Goal: Information Seeking & Learning: Compare options

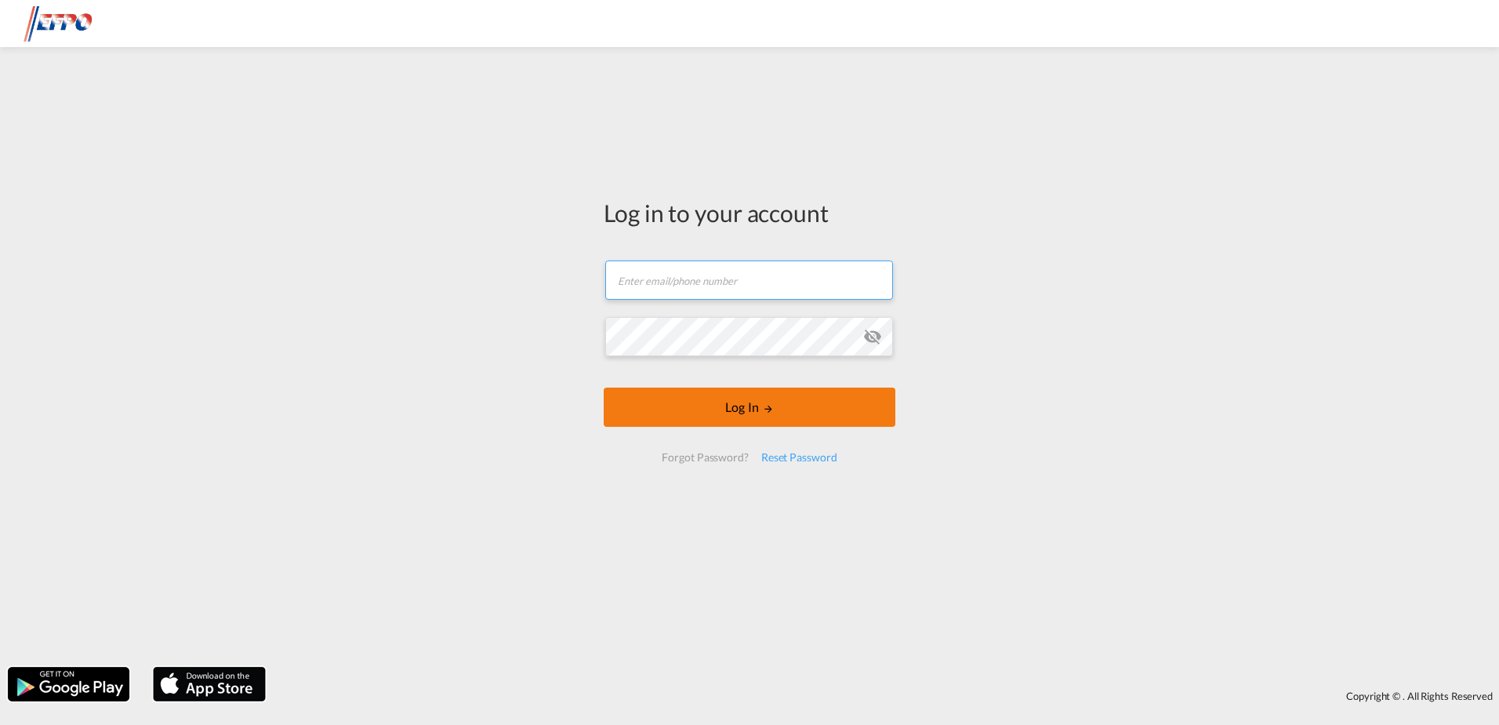
type input "[EMAIL_ADDRESS][DOMAIN_NAME]"
click at [654, 421] on button "Log In" at bounding box center [750, 406] width 292 height 39
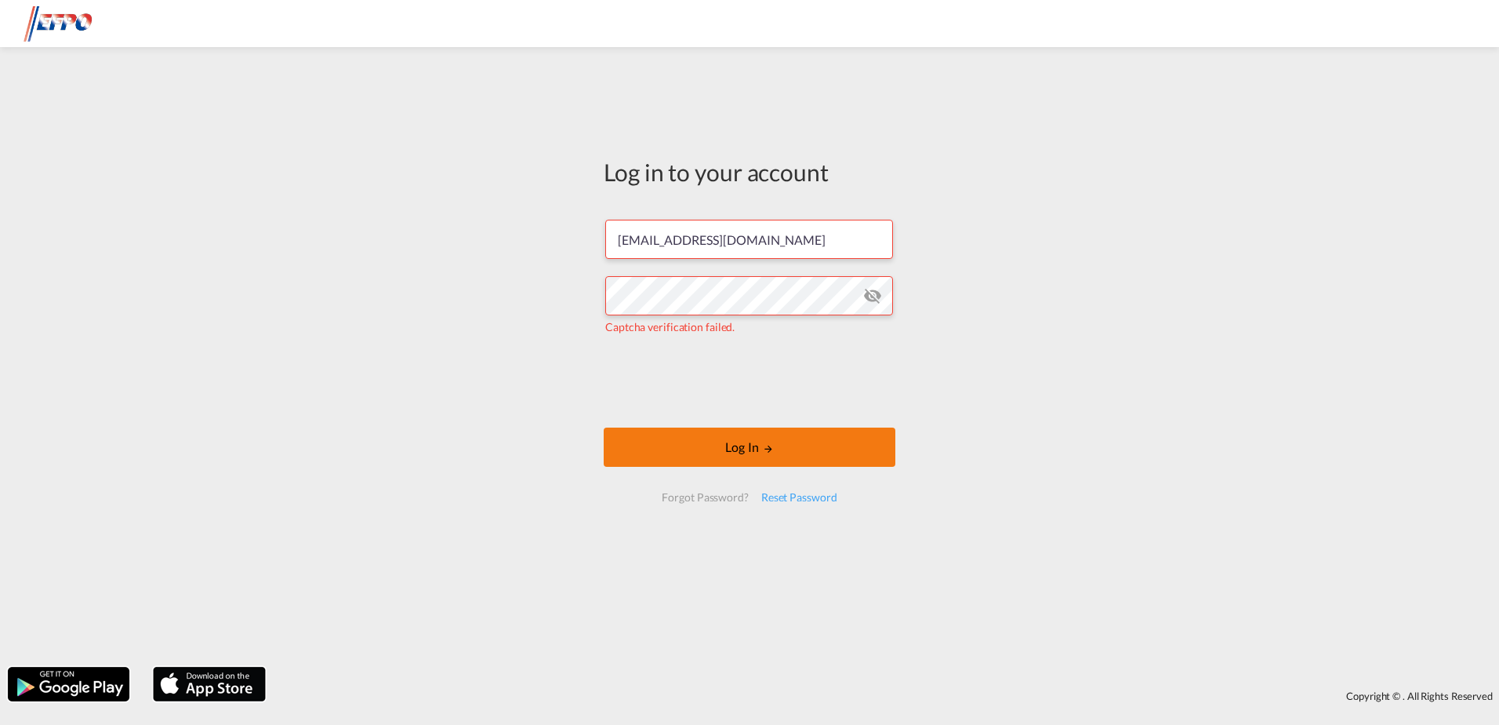
click at [708, 449] on button "Log In" at bounding box center [750, 446] width 292 height 39
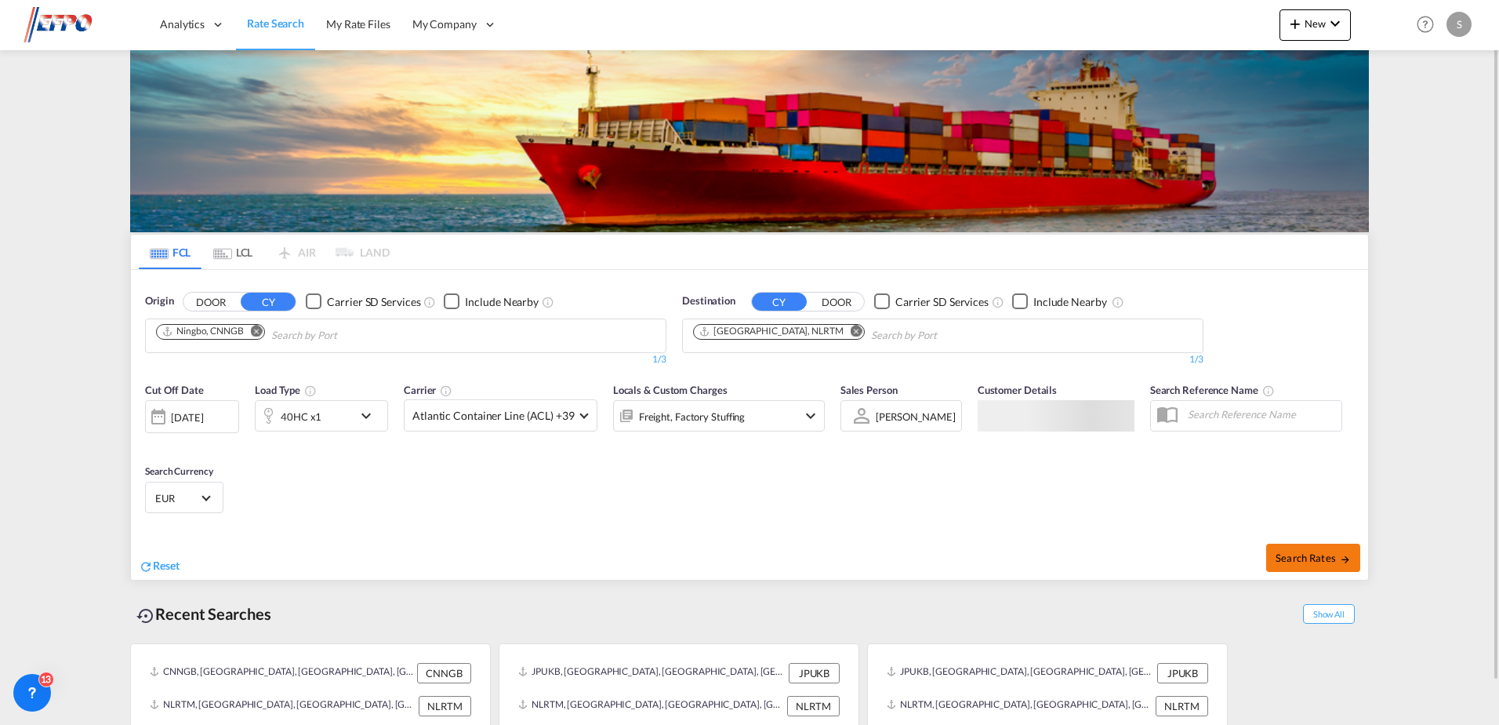
click at [1310, 552] on button "Search Rates" at bounding box center [1313, 557] width 94 height 28
type input "CNNGB to NLRTM / [DATE]"
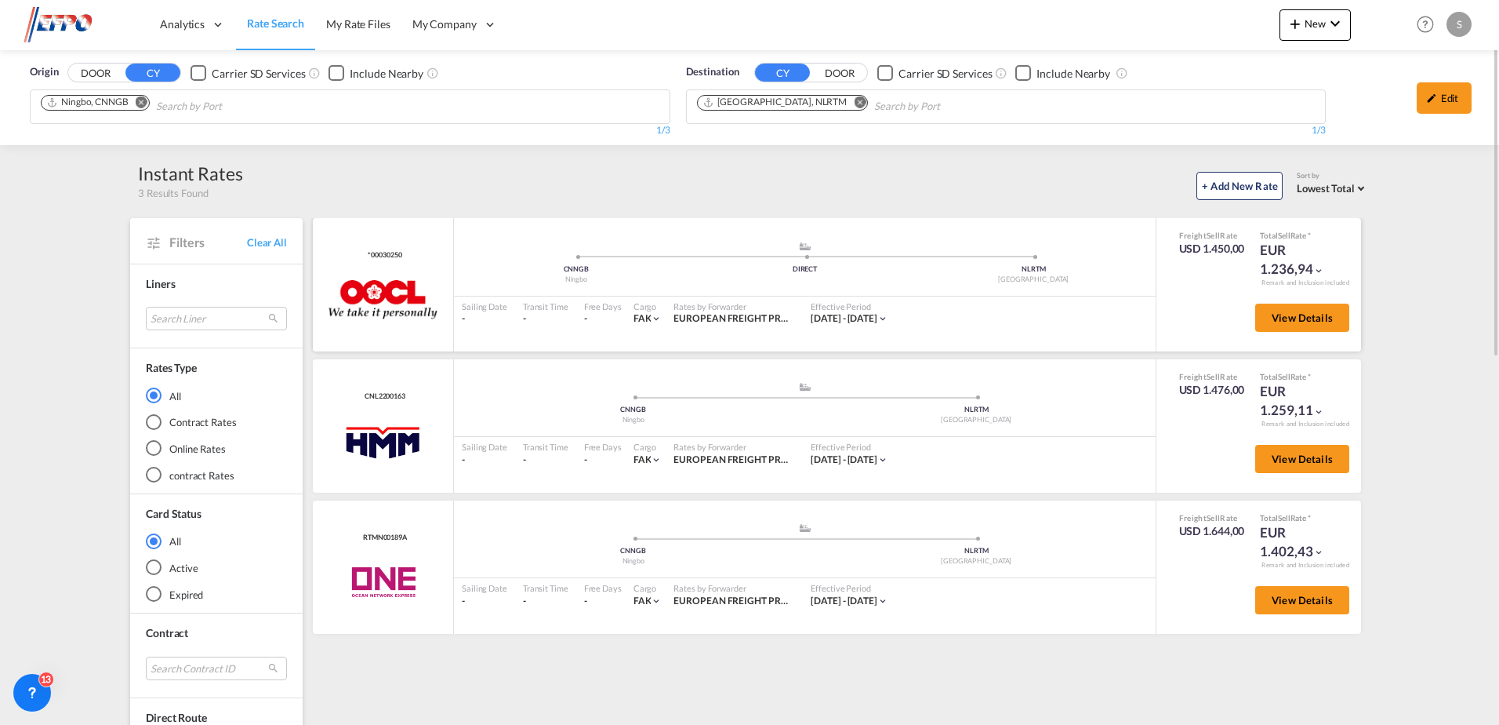
click at [379, 248] on div "*00030250 OOCL added by you" at bounding box center [383, 284] width 141 height 133
copy span "00030250"
click at [1010, 186] on div "+ Add New Rate Sort by Lowest Total Lowest Freight Lowest Total Fastest Transit…" at bounding box center [806, 183] width 1126 height 33
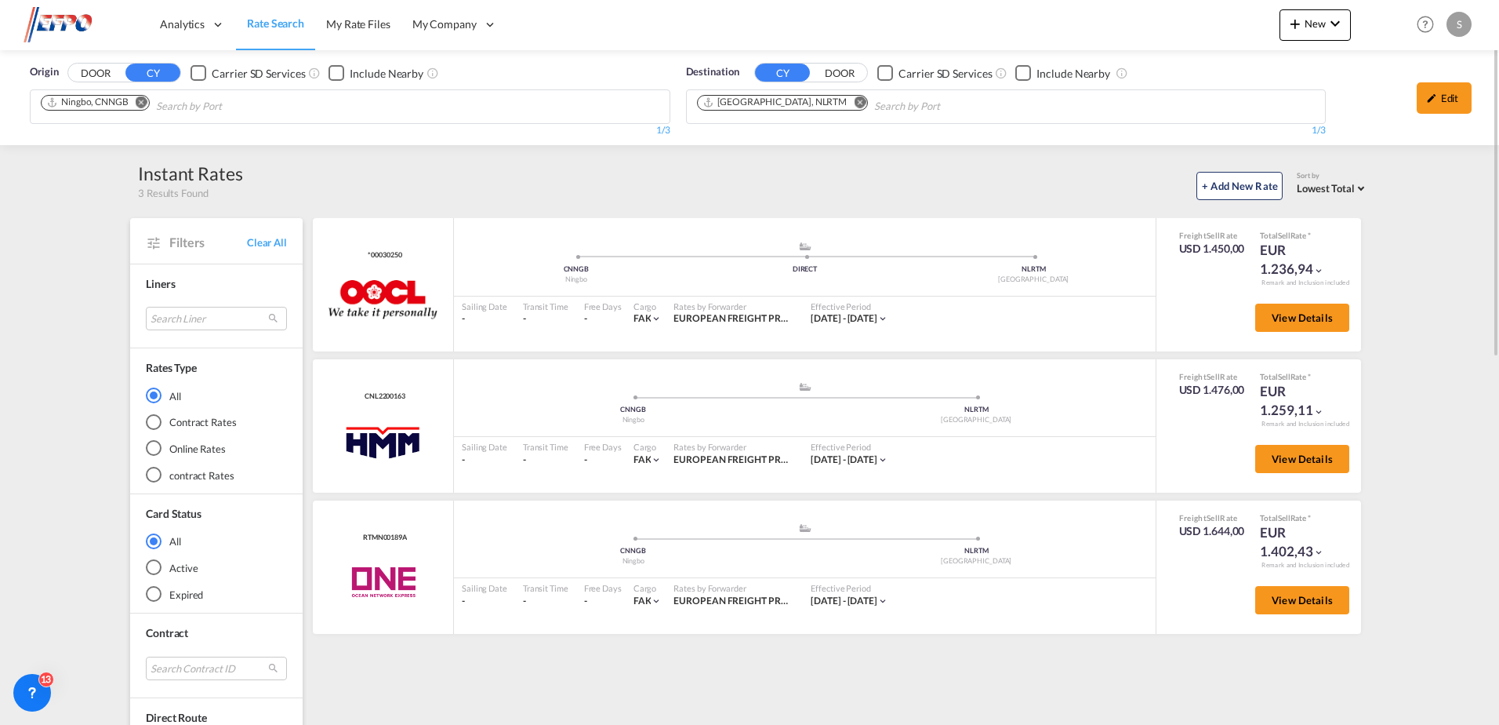
click at [138, 104] on md-icon "Remove" at bounding box center [142, 102] width 12 height 12
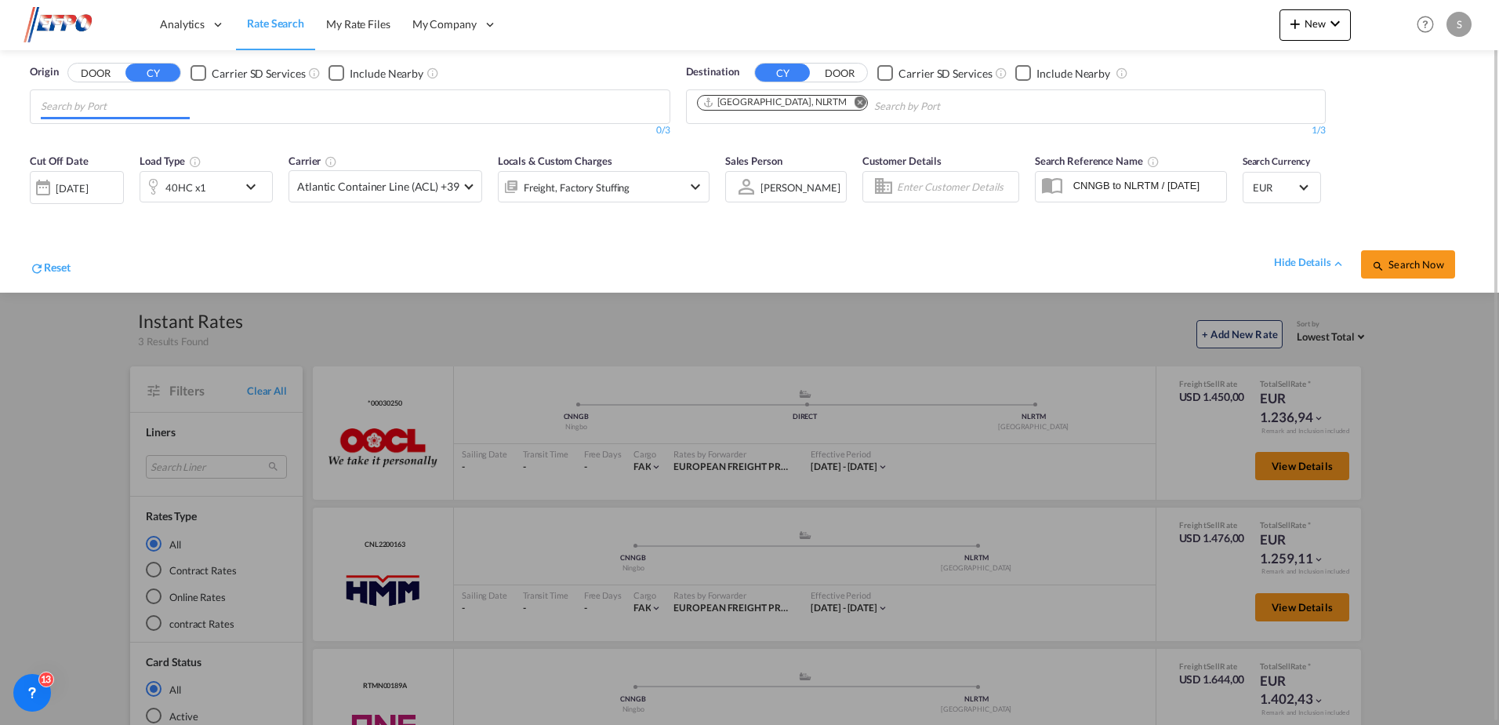
click at [138, 104] on body "Analytics Dashboard Reports Rate Search My Rate Files My Company" at bounding box center [749, 362] width 1499 height 725
type input "yantia"
click at [75, 132] on div "Yantia n Pt China CNYTN" at bounding box center [162, 142] width 298 height 47
click at [217, 171] on div "40HC x1" at bounding box center [188, 186] width 97 height 31
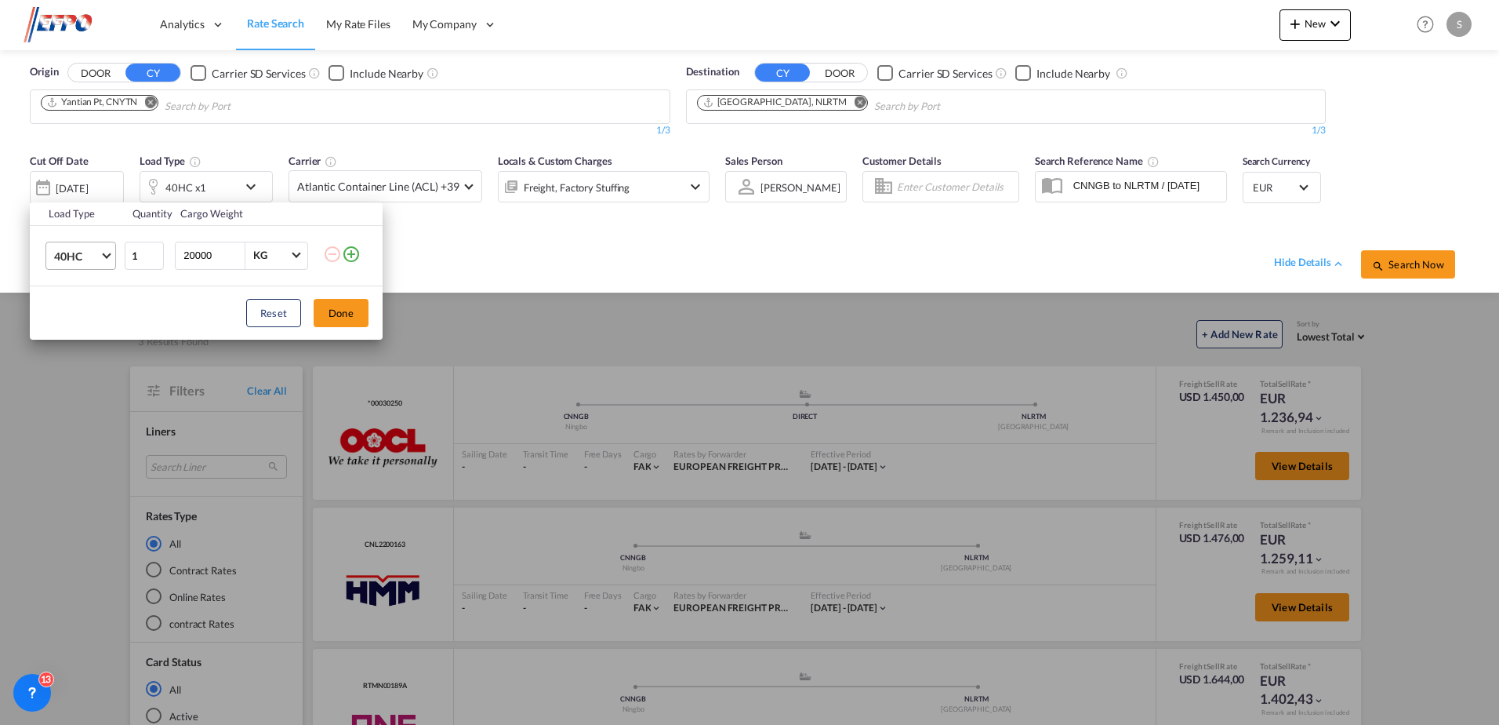
drag, startPoint x: 107, startPoint y: 256, endPoint x: 103, endPoint y: 277, distance: 20.9
click at [107, 258] on md-select-value "40HC" at bounding box center [84, 255] width 63 height 27
click at [78, 182] on div "20GP" at bounding box center [67, 181] width 27 height 16
click at [508, 253] on div "Load Type Quantity Cargo Weight 20GP 1 20000 KG KG Load type addition is restri…" at bounding box center [749, 362] width 1499 height 725
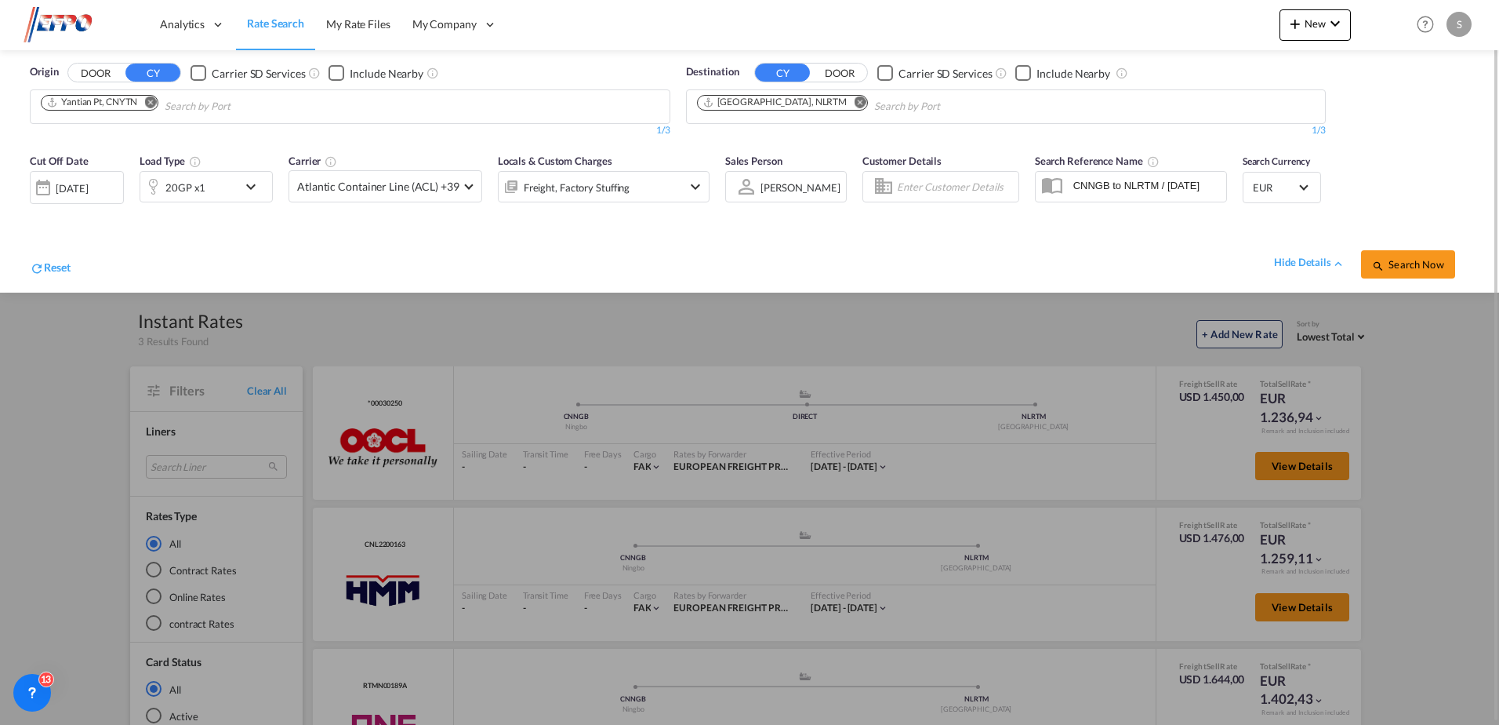
click at [53, 192] on div at bounding box center [43, 187] width 25 height 31
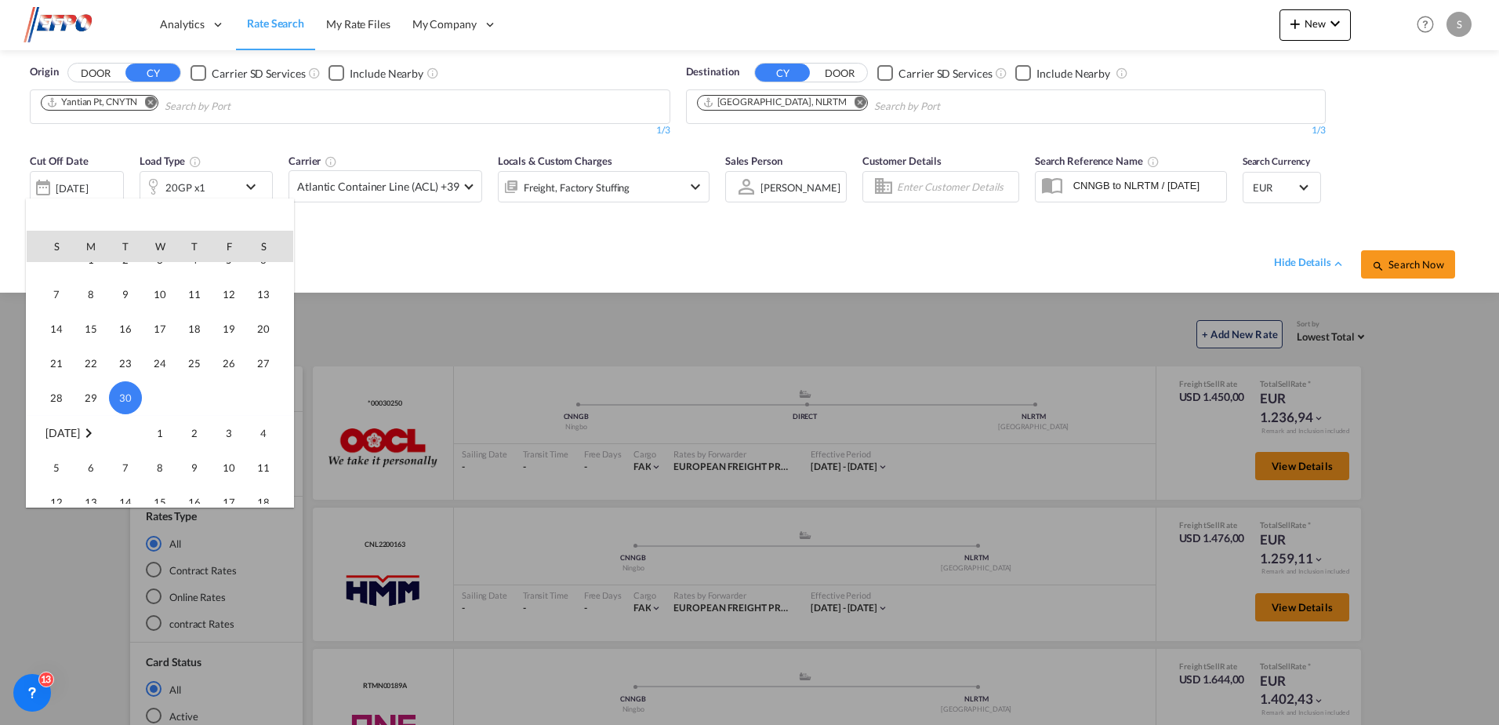
scroll to position [494, 0]
click at [169, 406] on span "1" at bounding box center [159, 409] width 31 height 31
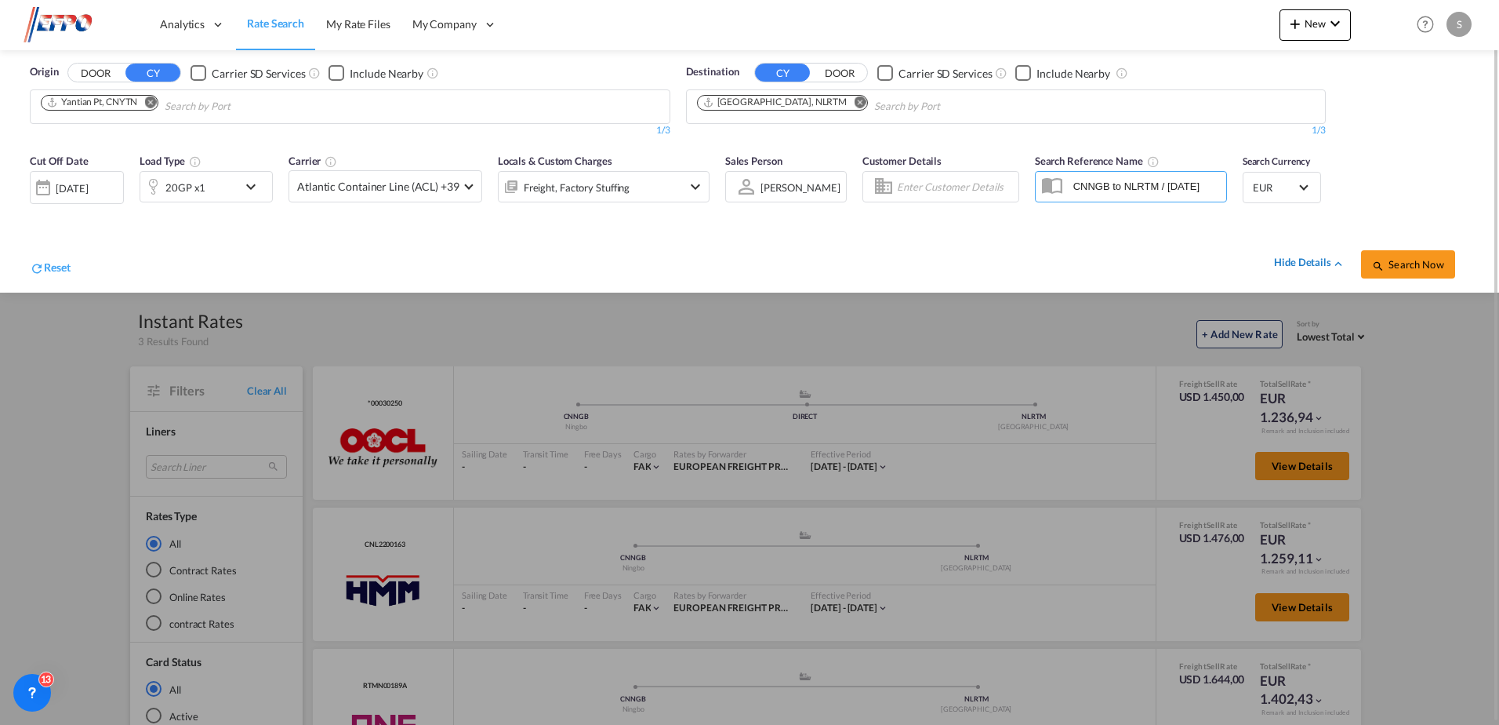
click at [1342, 267] on md-icon "icon-chevron-up" at bounding box center [1338, 263] width 14 height 14
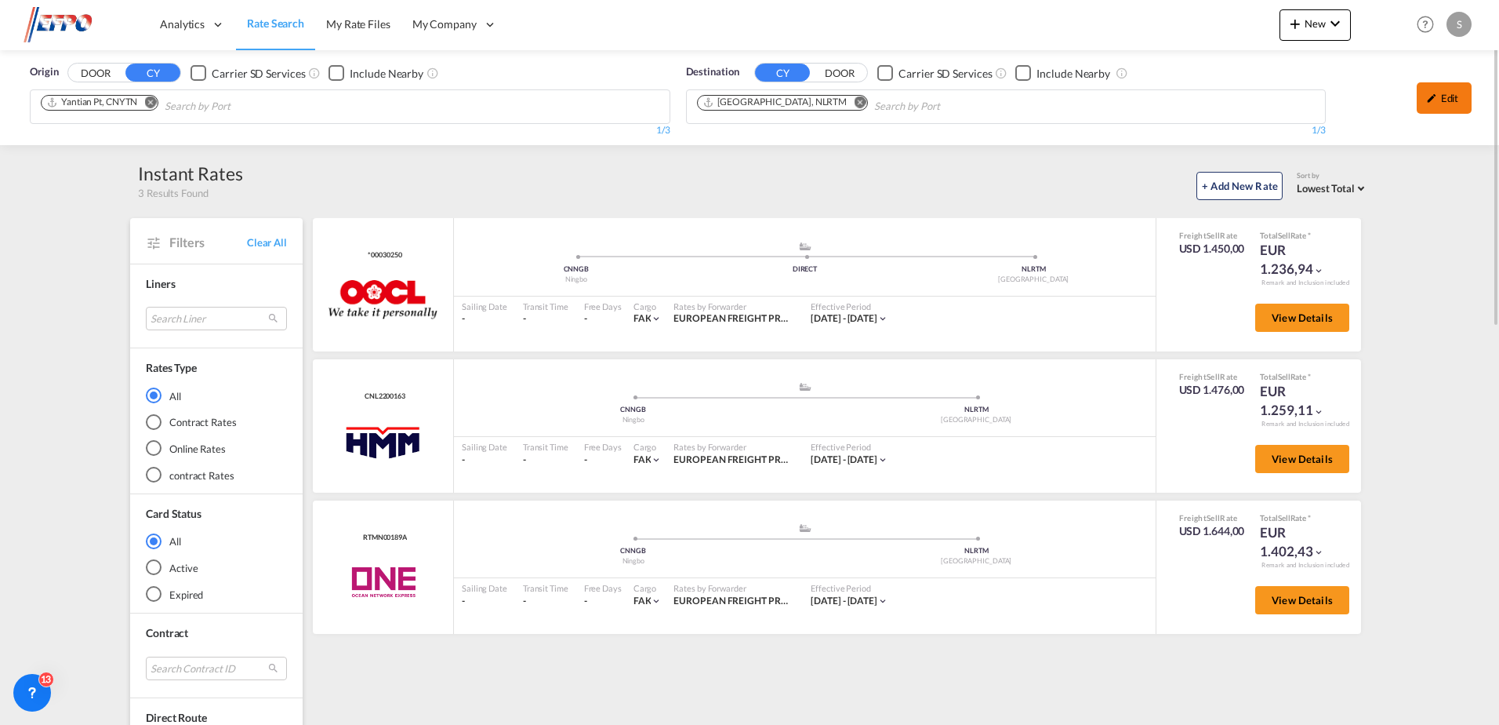
click at [1432, 91] on div "Edit" at bounding box center [1444, 97] width 55 height 31
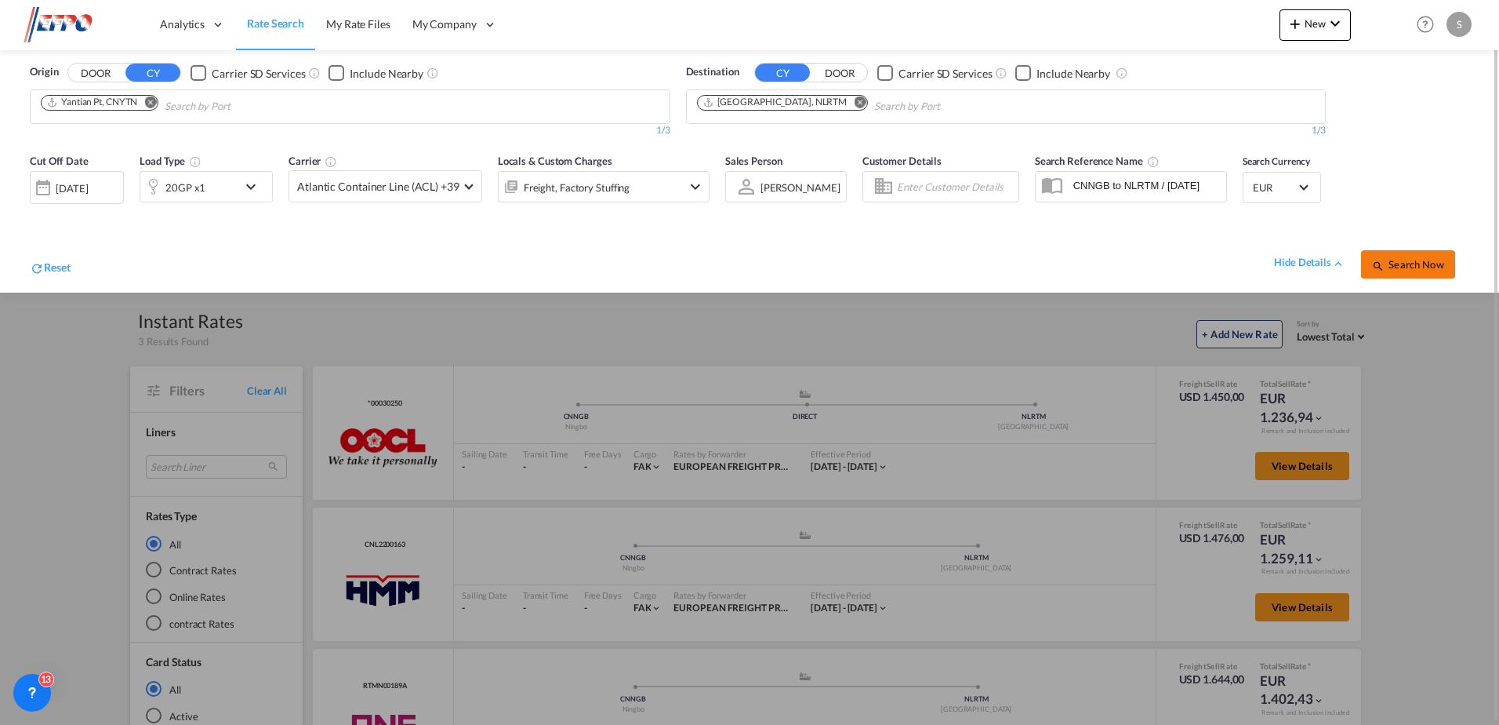
drag, startPoint x: 1385, startPoint y: 251, endPoint x: 1389, endPoint y: 260, distance: 9.5
click at [1388, 258] on div "Search Now" at bounding box center [1415, 256] width 108 height 44
click at [1392, 260] on span "Search Now" at bounding box center [1407, 264] width 71 height 13
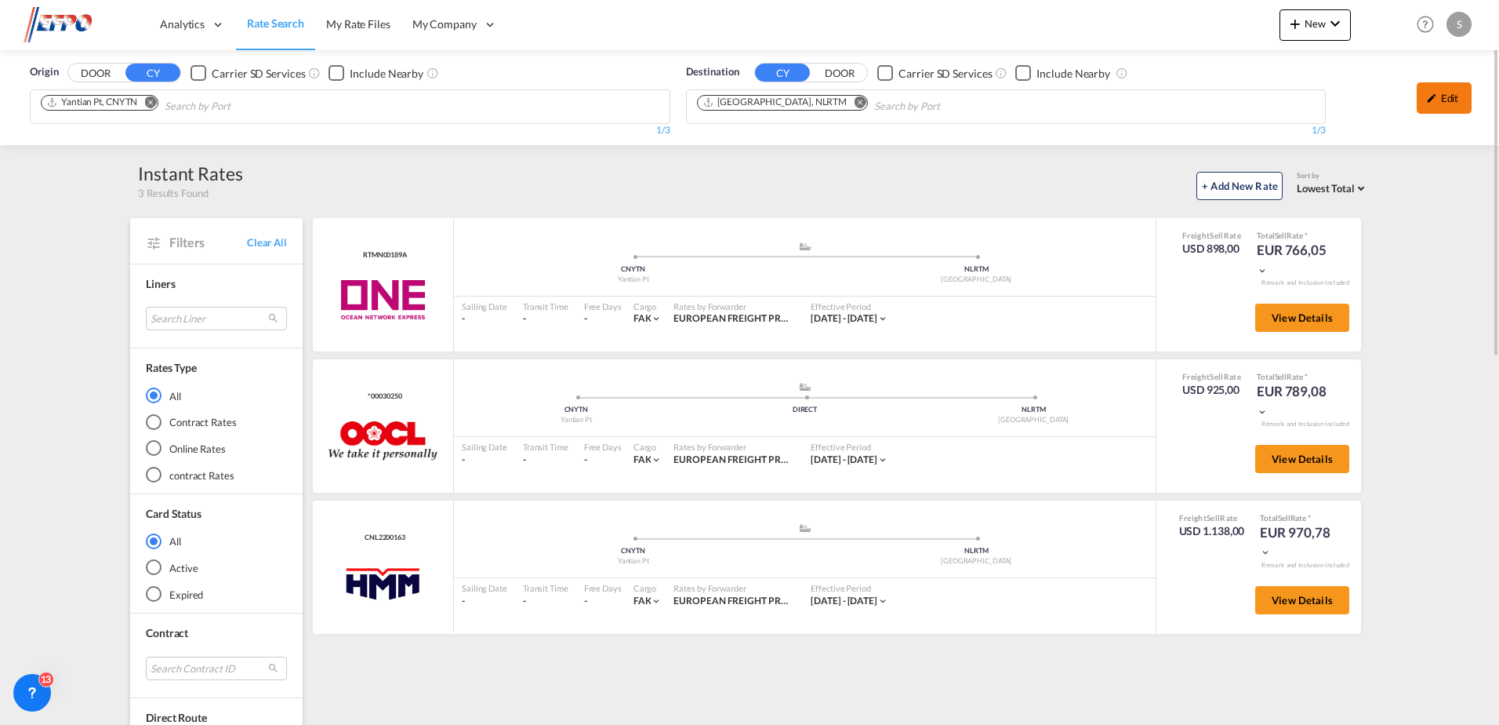
click at [1447, 96] on div "Edit" at bounding box center [1444, 97] width 55 height 31
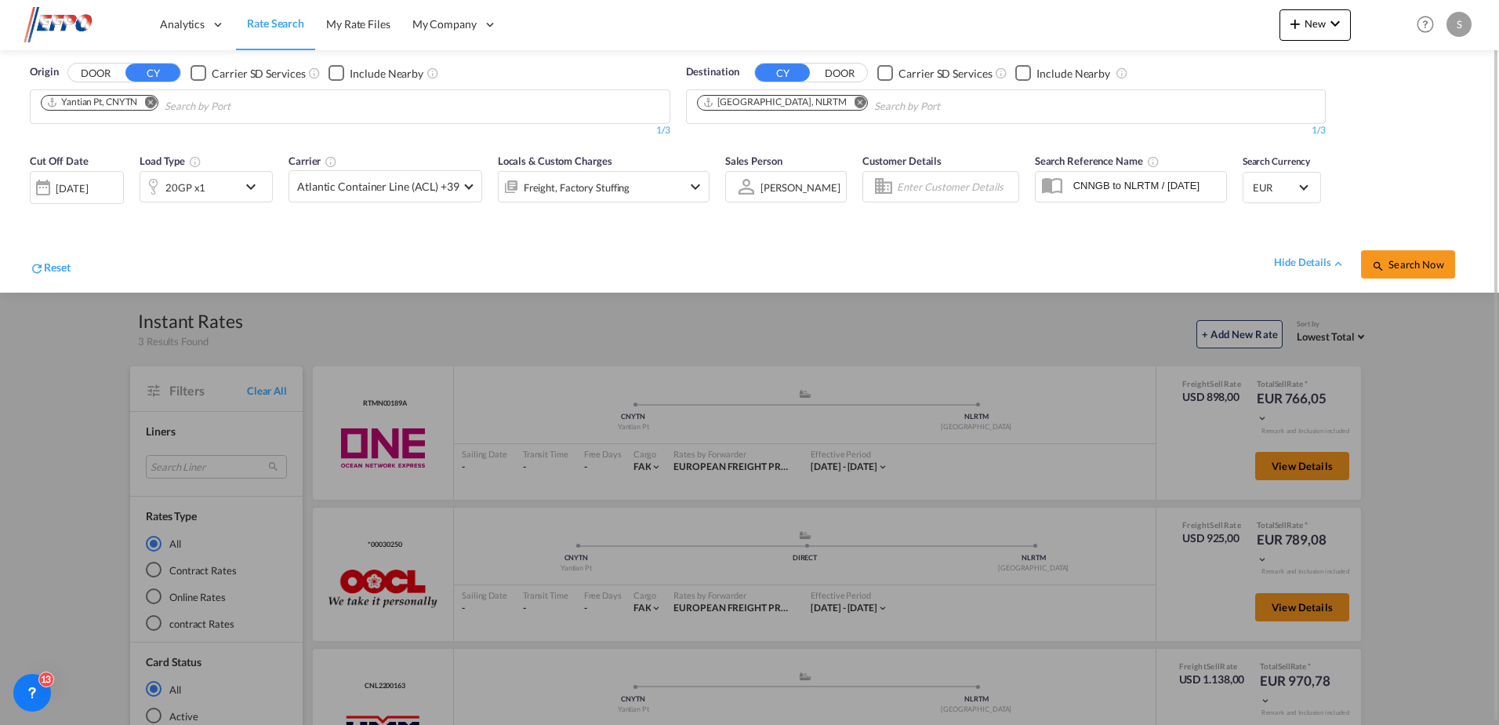
click at [88, 190] on div "[DATE]" at bounding box center [72, 188] width 32 height 14
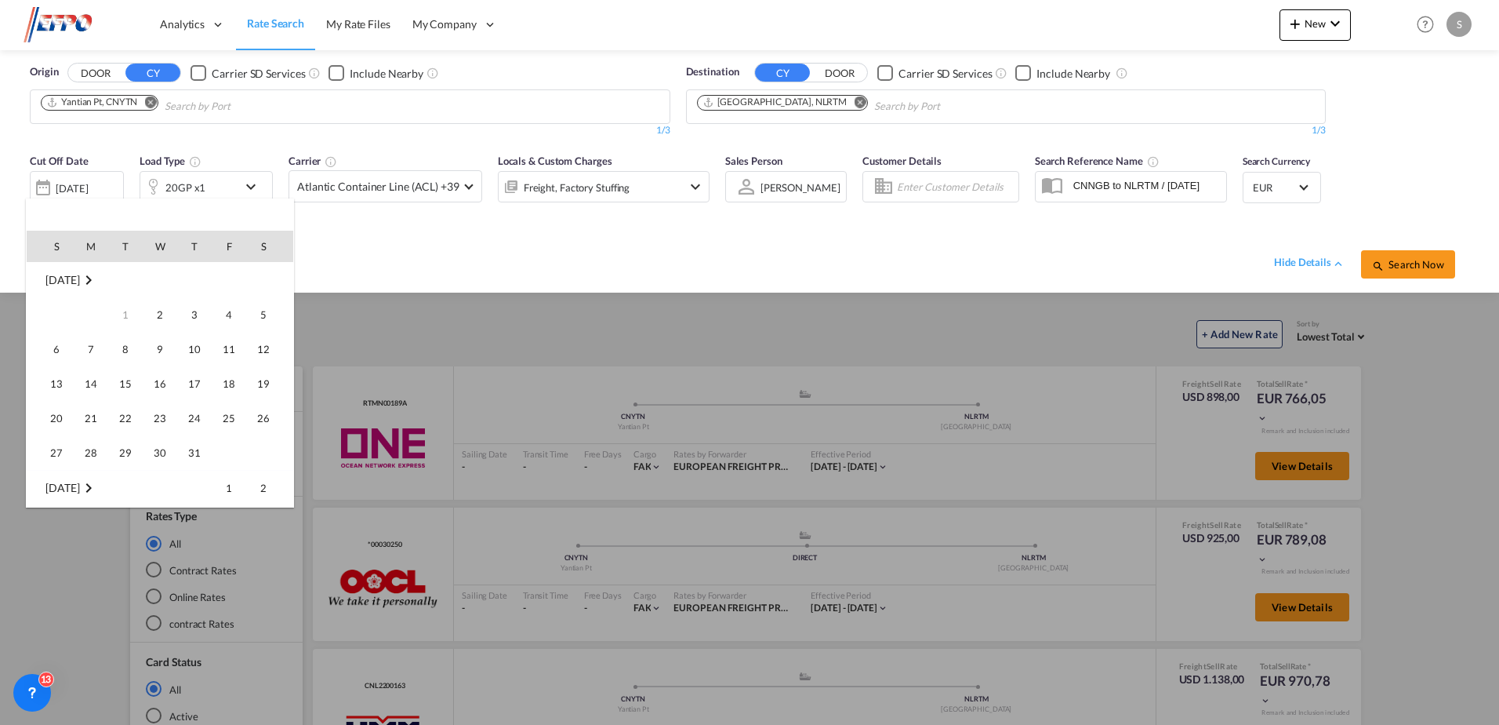
scroll to position [623, 0]
drag, startPoint x: 136, startPoint y: 348, endPoint x: 179, endPoint y: 348, distance: 42.3
click at [137, 348] on span "14" at bounding box center [125, 348] width 31 height 31
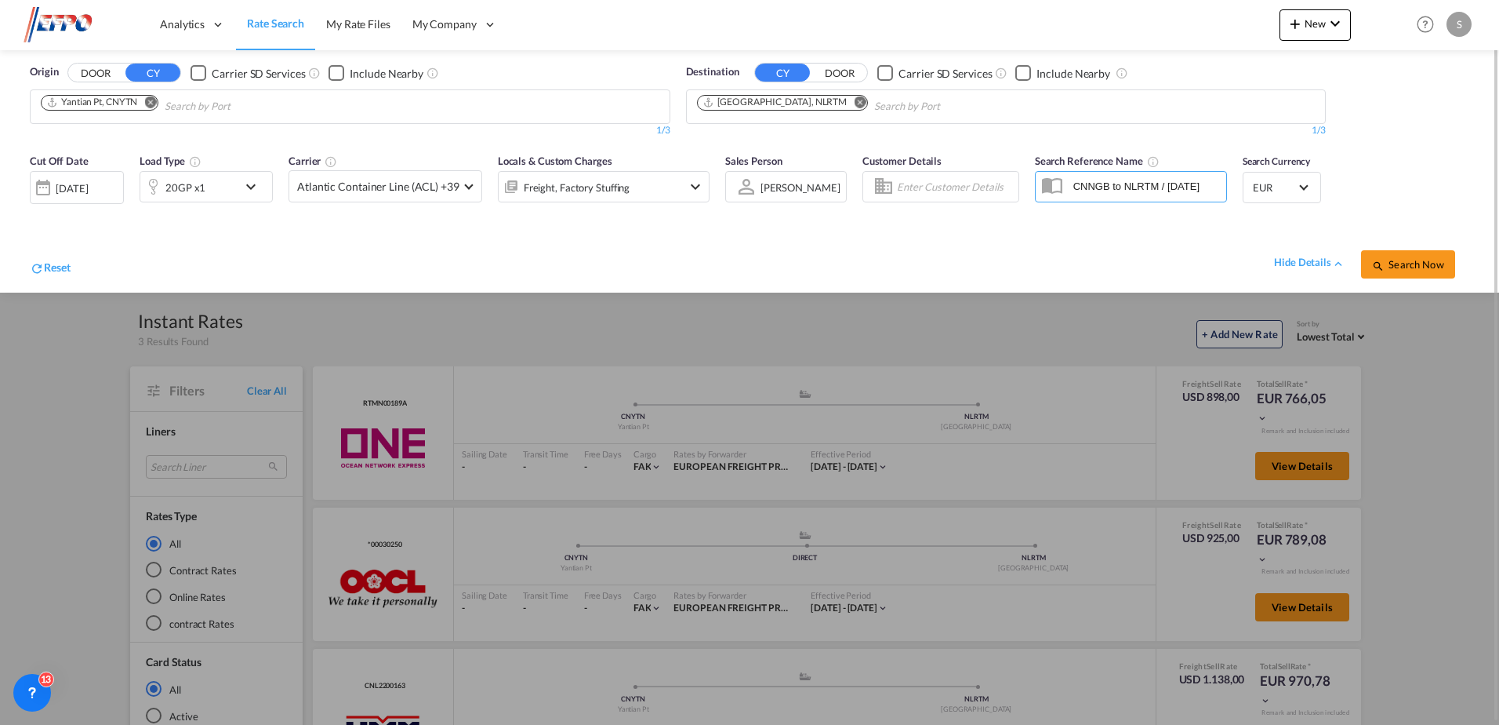
click at [72, 187] on div "[DATE]" at bounding box center [72, 188] width 32 height 14
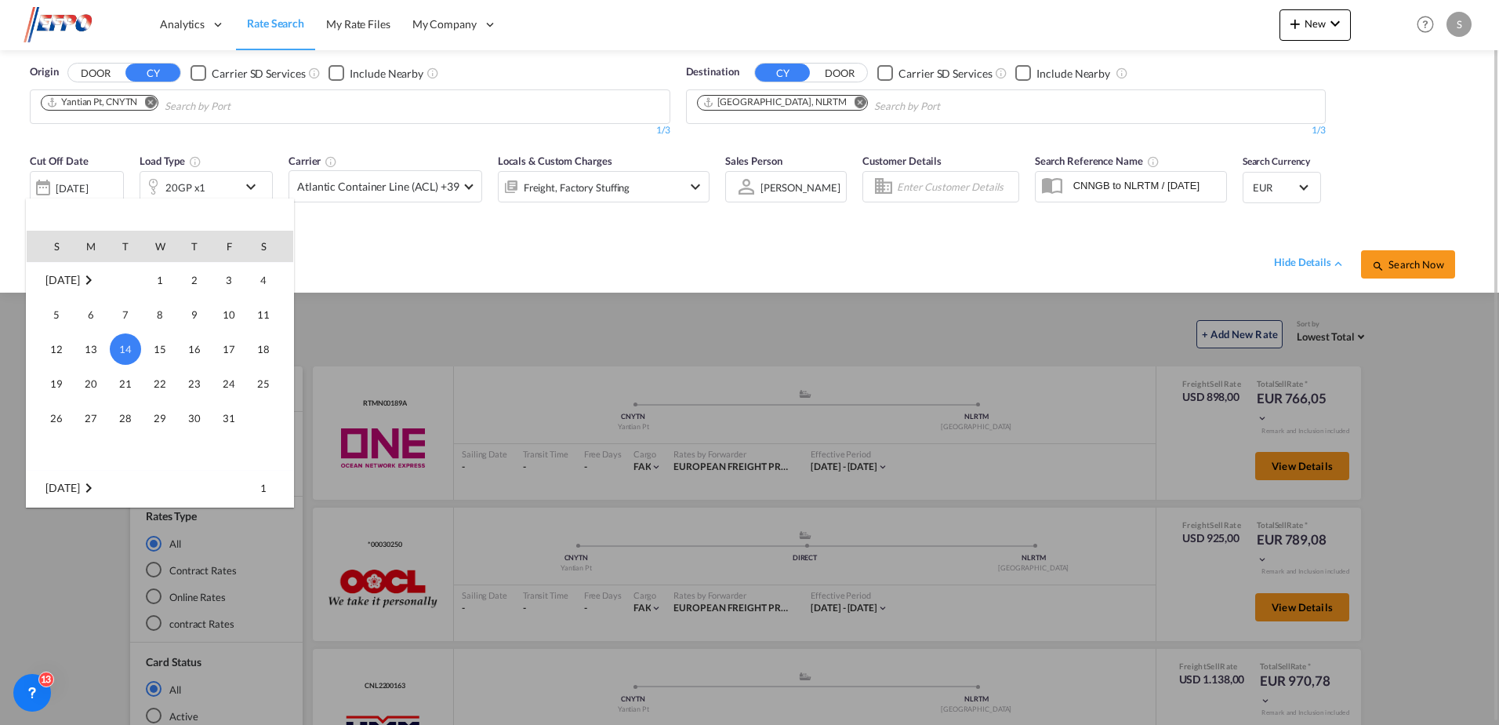
drag, startPoint x: 200, startPoint y: 347, endPoint x: 514, endPoint y: 311, distance: 316.5
click at [199, 347] on span "16" at bounding box center [194, 348] width 31 height 31
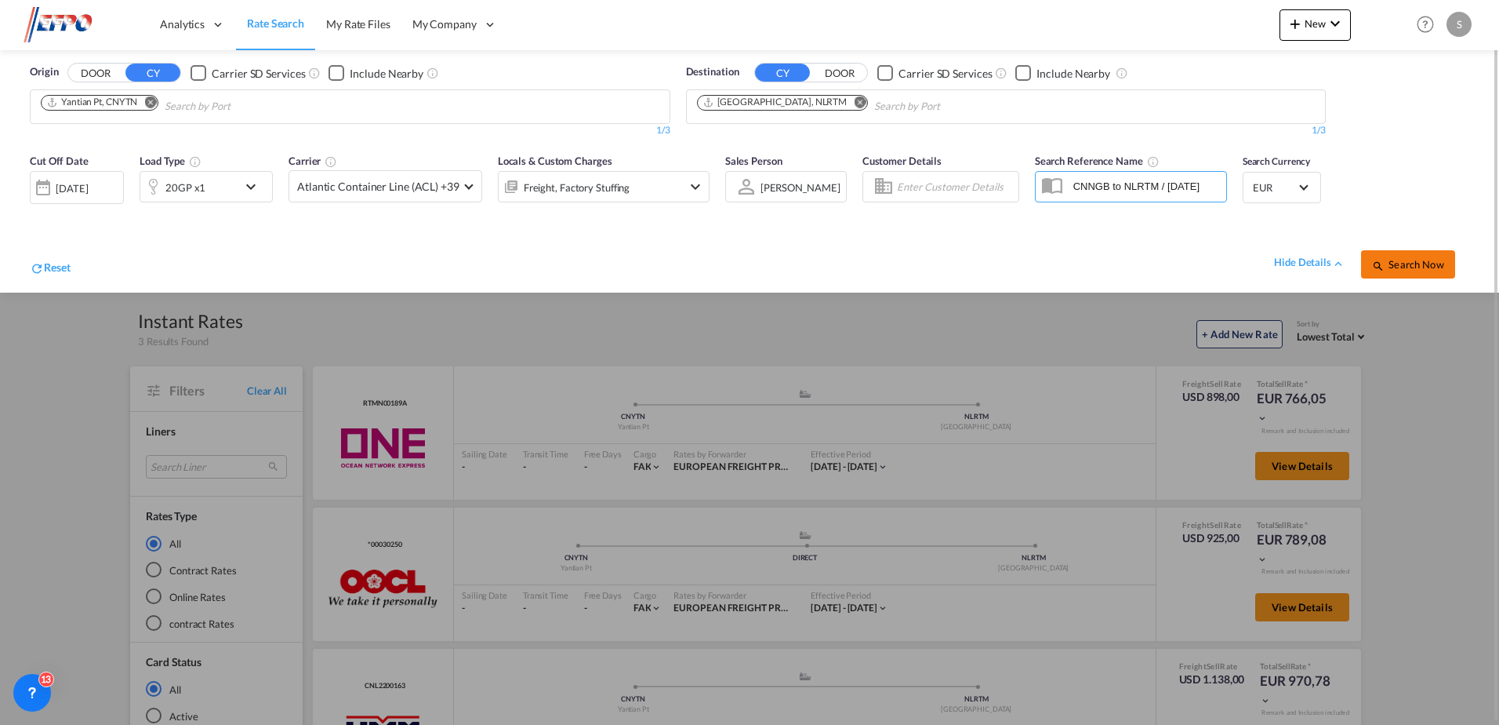
click at [1421, 270] on span "Search Now" at bounding box center [1407, 264] width 71 height 13
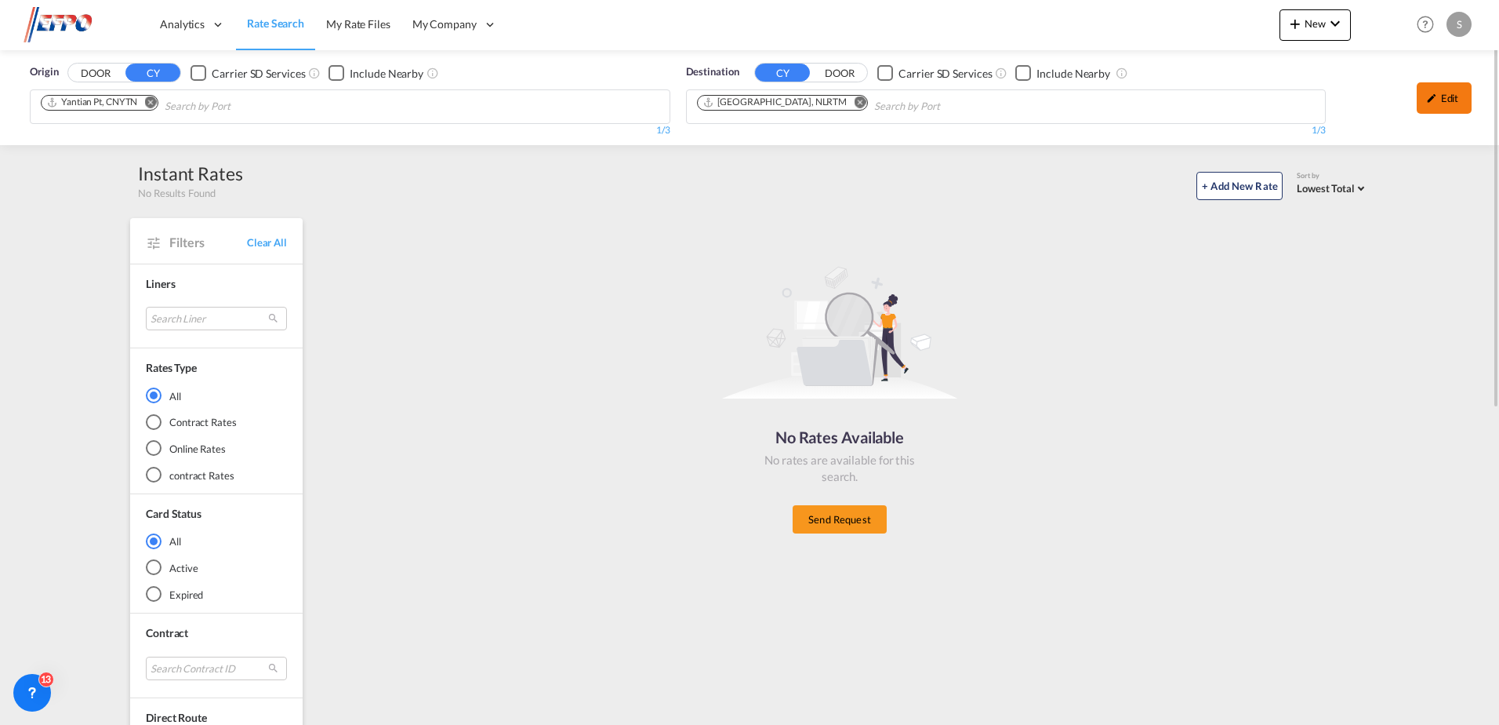
click at [1437, 109] on div "Edit" at bounding box center [1444, 97] width 55 height 31
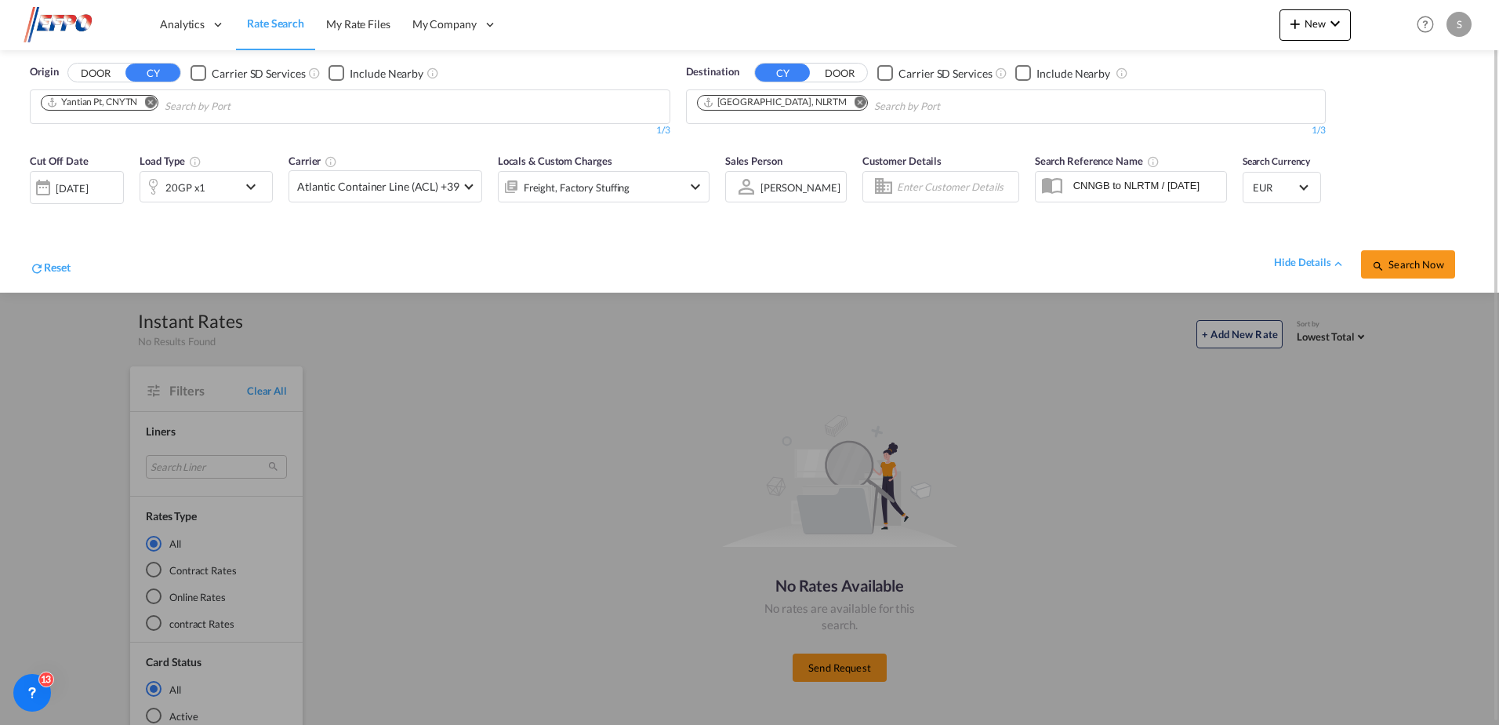
click at [60, 184] on div "[DATE]" at bounding box center [72, 188] width 32 height 14
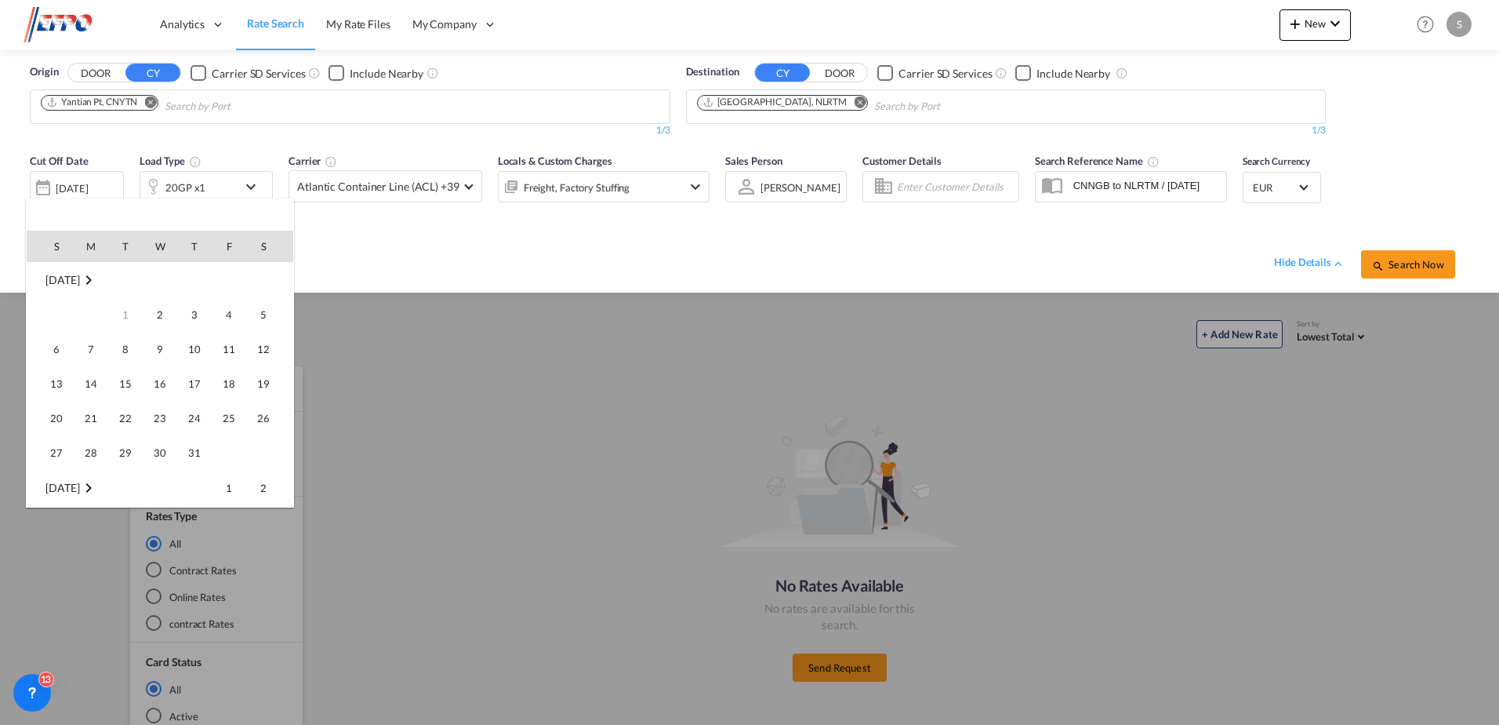
scroll to position [623, 0]
click at [100, 343] on span "13" at bounding box center [90, 348] width 31 height 31
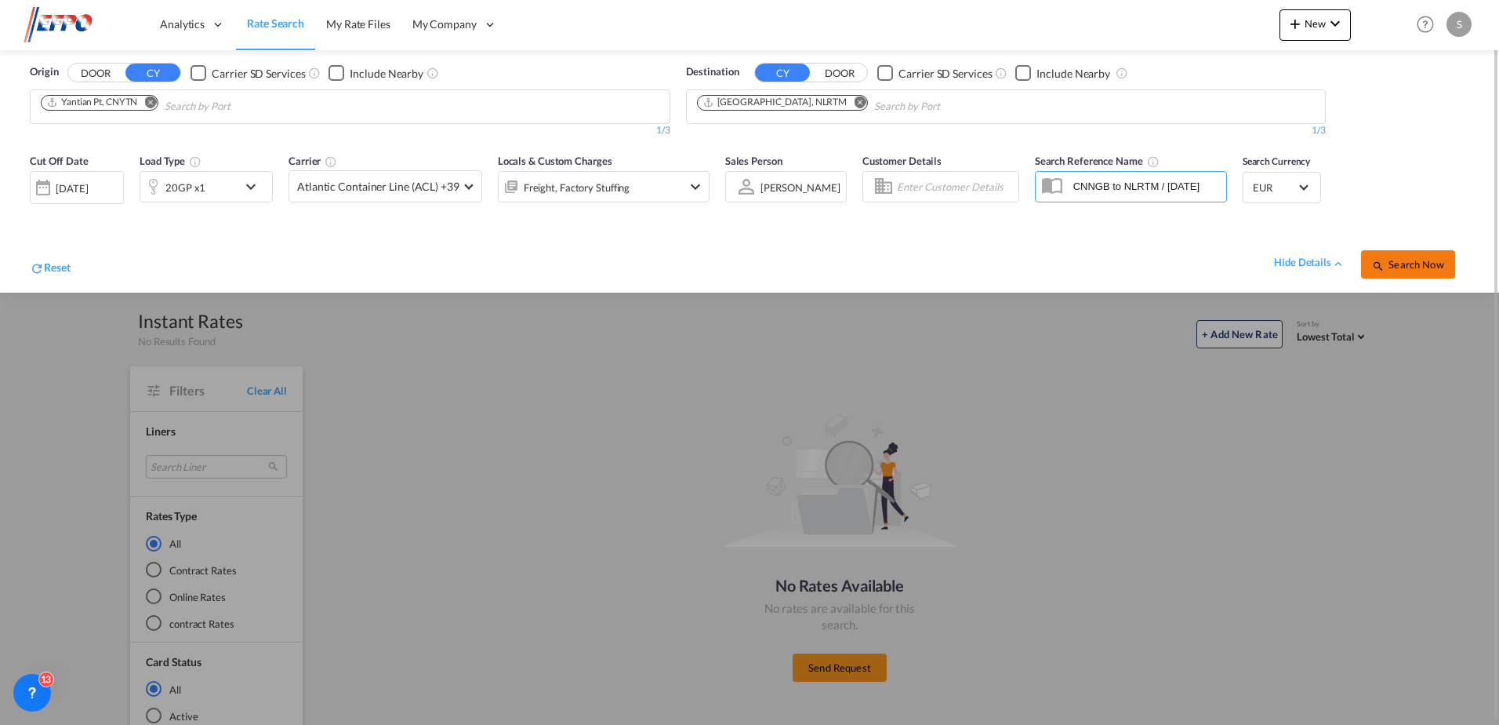
click at [1422, 260] on span "Search Now" at bounding box center [1407, 264] width 71 height 13
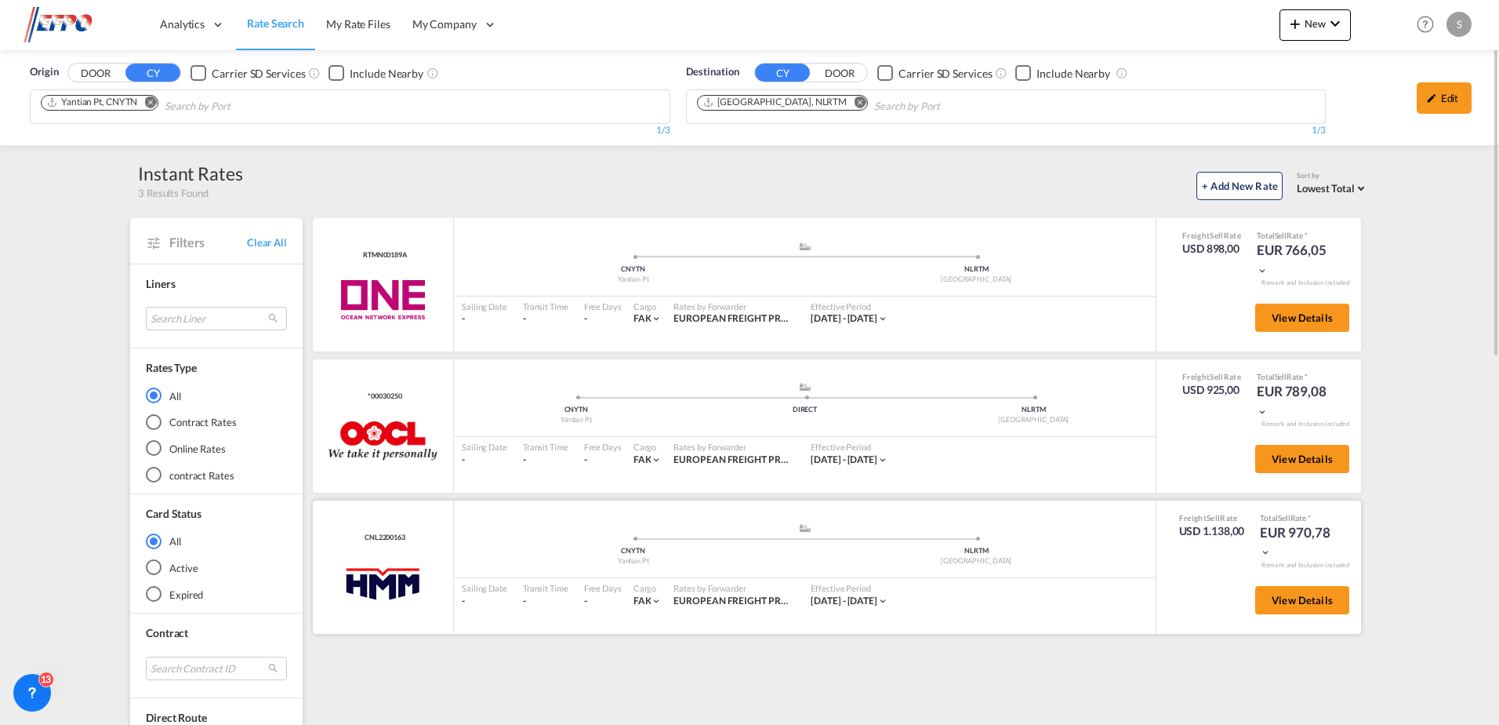
drag, startPoint x: 608, startPoint y: 617, endPoint x: 572, endPoint y: 594, distance: 42.6
click at [604, 612] on div ".a{fill:#aaa8ad;} .a{fill:#aaa8ad;} CNYTN Yantian Pt NLRTM [GEOGRAPHIC_DATA] Sa…" at bounding box center [805, 566] width 702 height 133
click at [579, 635] on div "RTMN00189A ONE added by you .a{fill:#aaa8ad;} .a{fill:#aaa8ad;} CNYTN Yantian P…" at bounding box center [840, 429] width 1059 height 423
drag, startPoint x: 587, startPoint y: 662, endPoint x: 588, endPoint y: 672, distance: 10.2
drag, startPoint x: 588, startPoint y: 672, endPoint x: 1208, endPoint y: 679, distance: 620.3
